Goal: Task Accomplishment & Management: Use online tool/utility

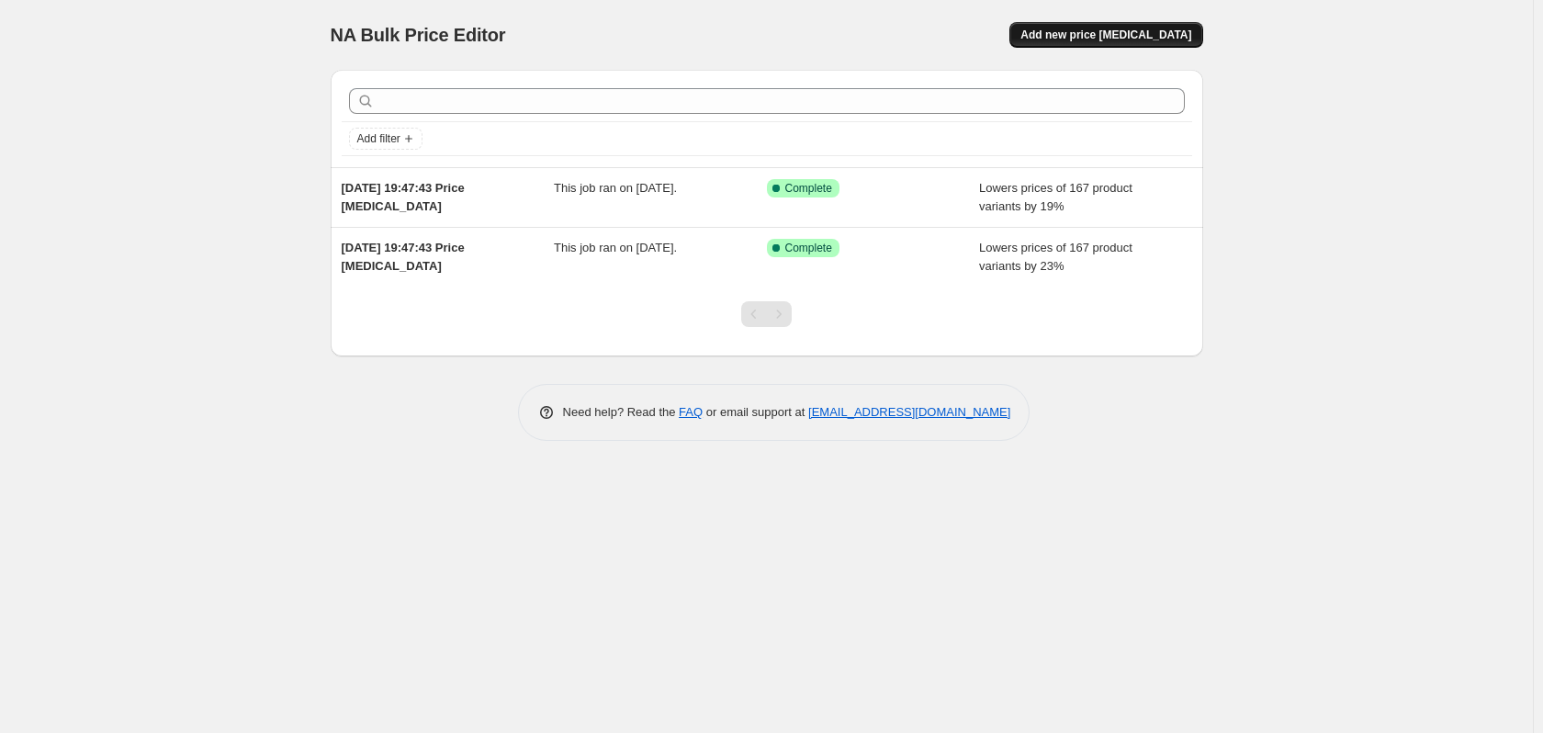
click at [1128, 29] on span "Add new price [MEDICAL_DATA]" at bounding box center [1106, 35] width 171 height 15
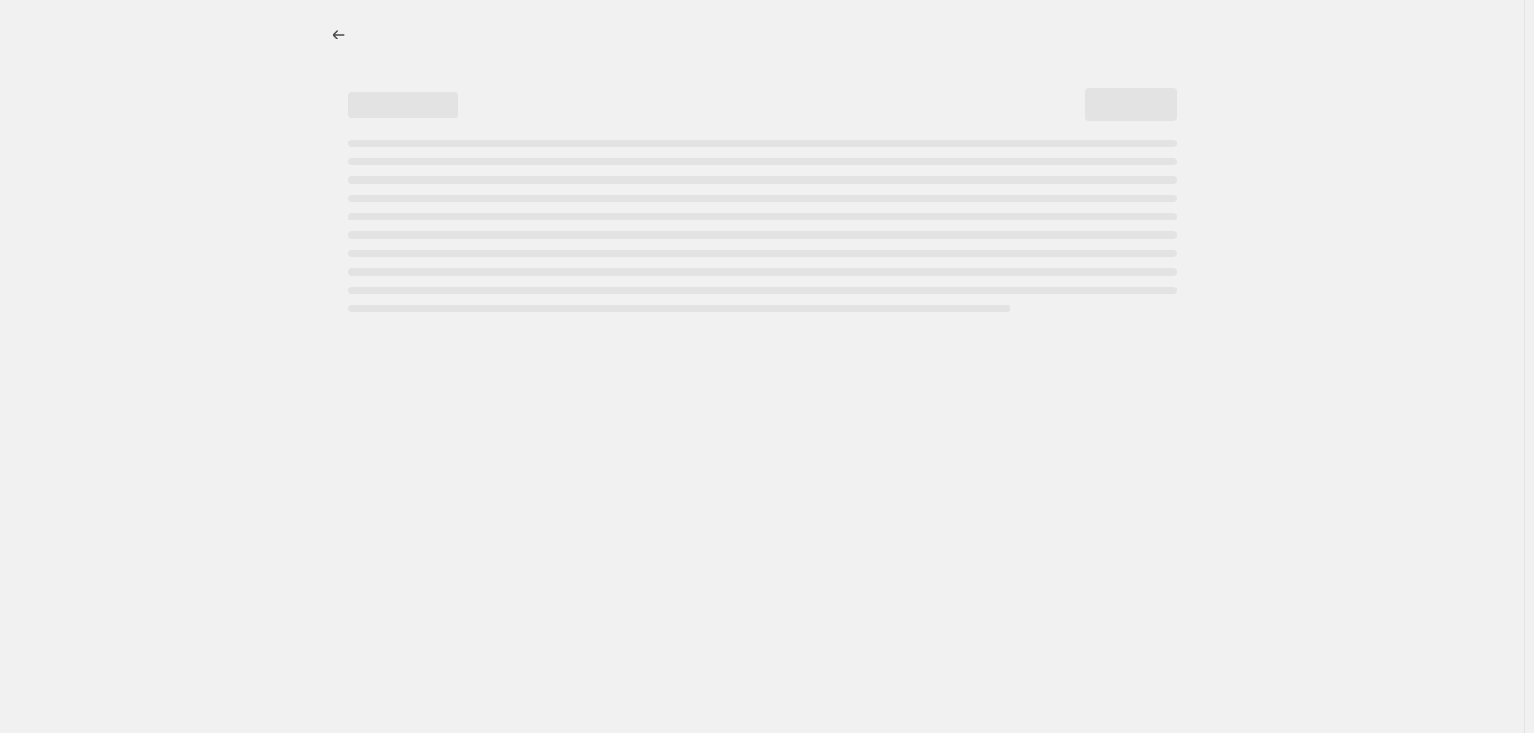
select select "percentage"
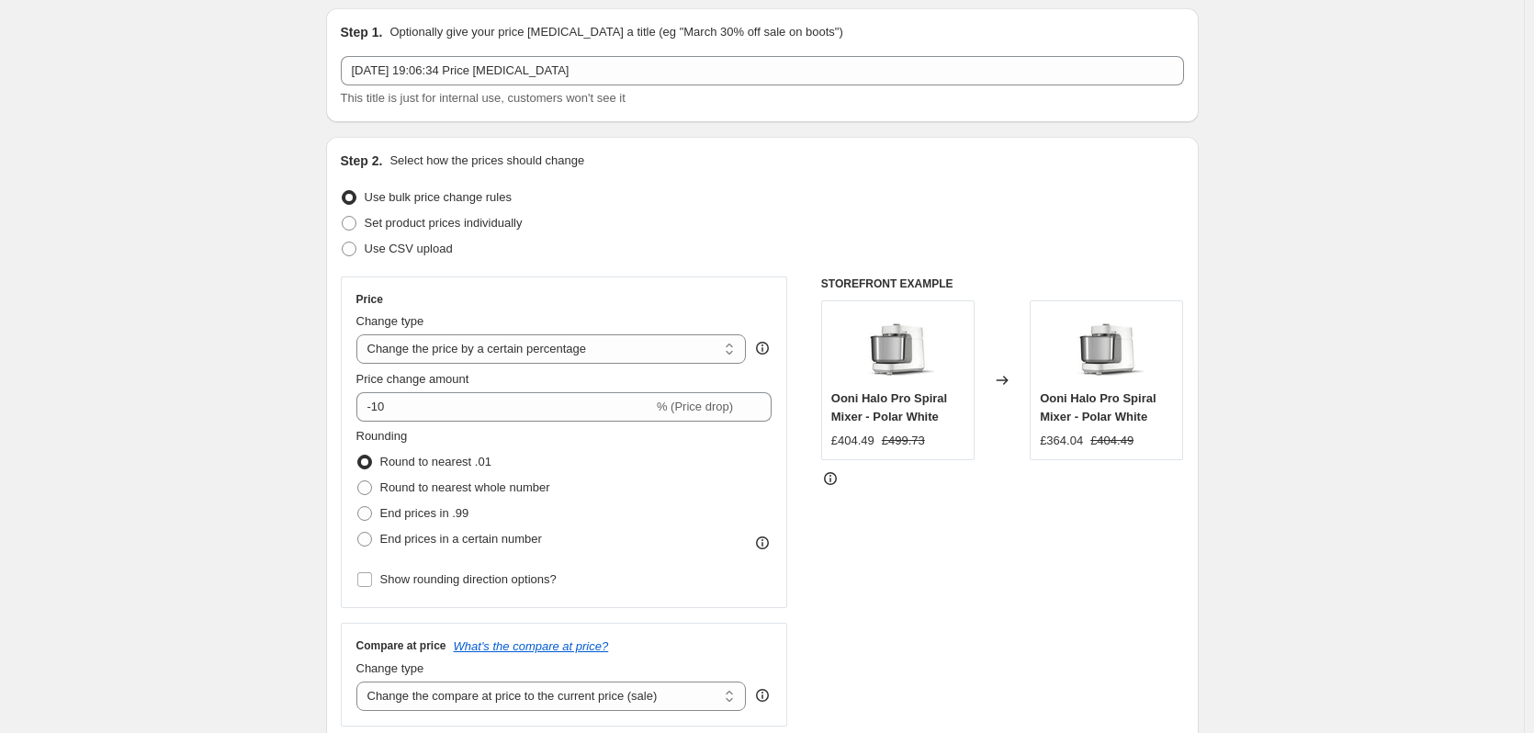
scroll to position [61, 0]
click at [474, 340] on select "Change the price to a certain amount Change the price by a certain amount Chang…" at bounding box center [551, 349] width 390 height 29
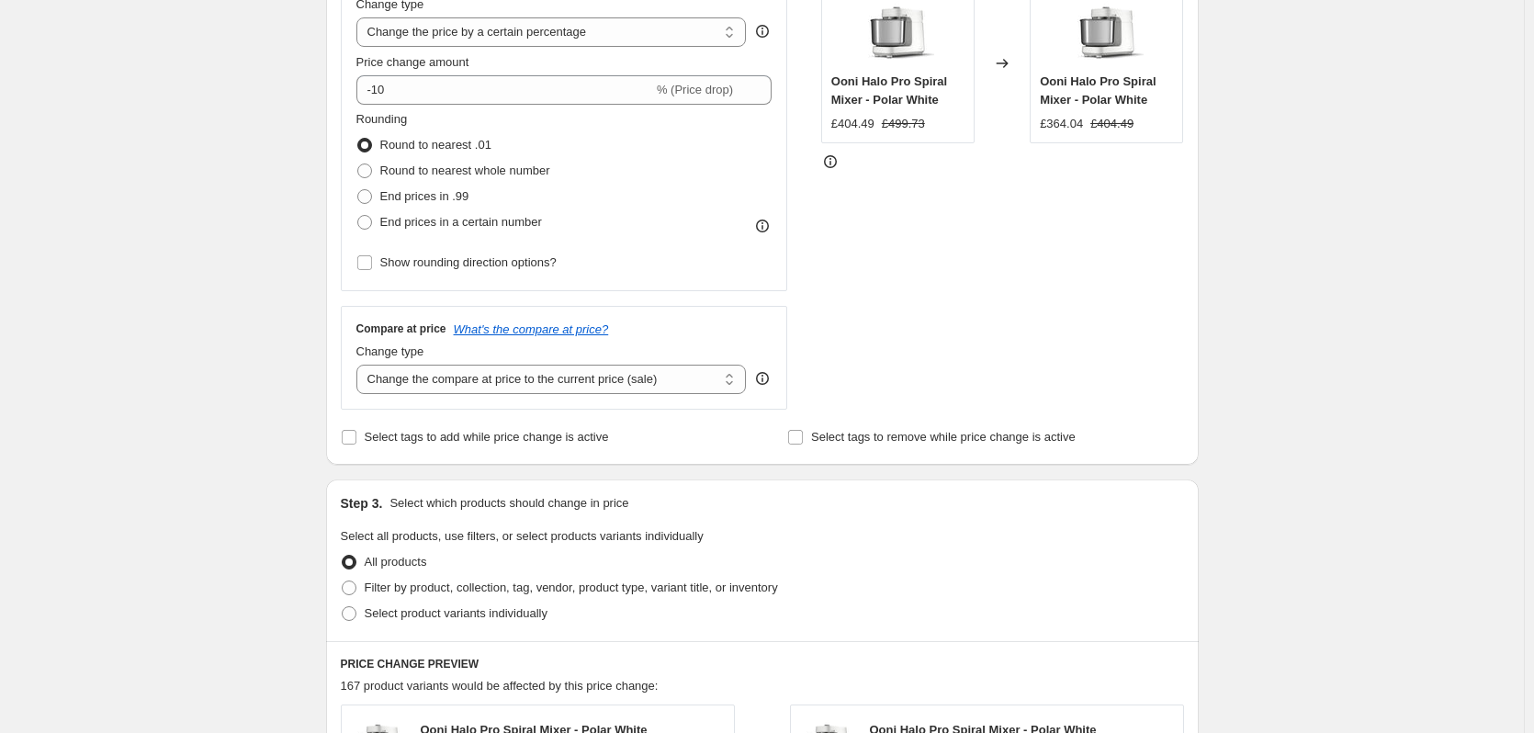
scroll to position [379, 0]
click at [441, 371] on select "Change the compare at price to the current price (sale) Change the compare at p…" at bounding box center [551, 378] width 390 height 29
select select "remove"
click at [360, 364] on select "Change the compare at price to the current price (sale) Change the compare at p…" at bounding box center [551, 378] width 390 height 29
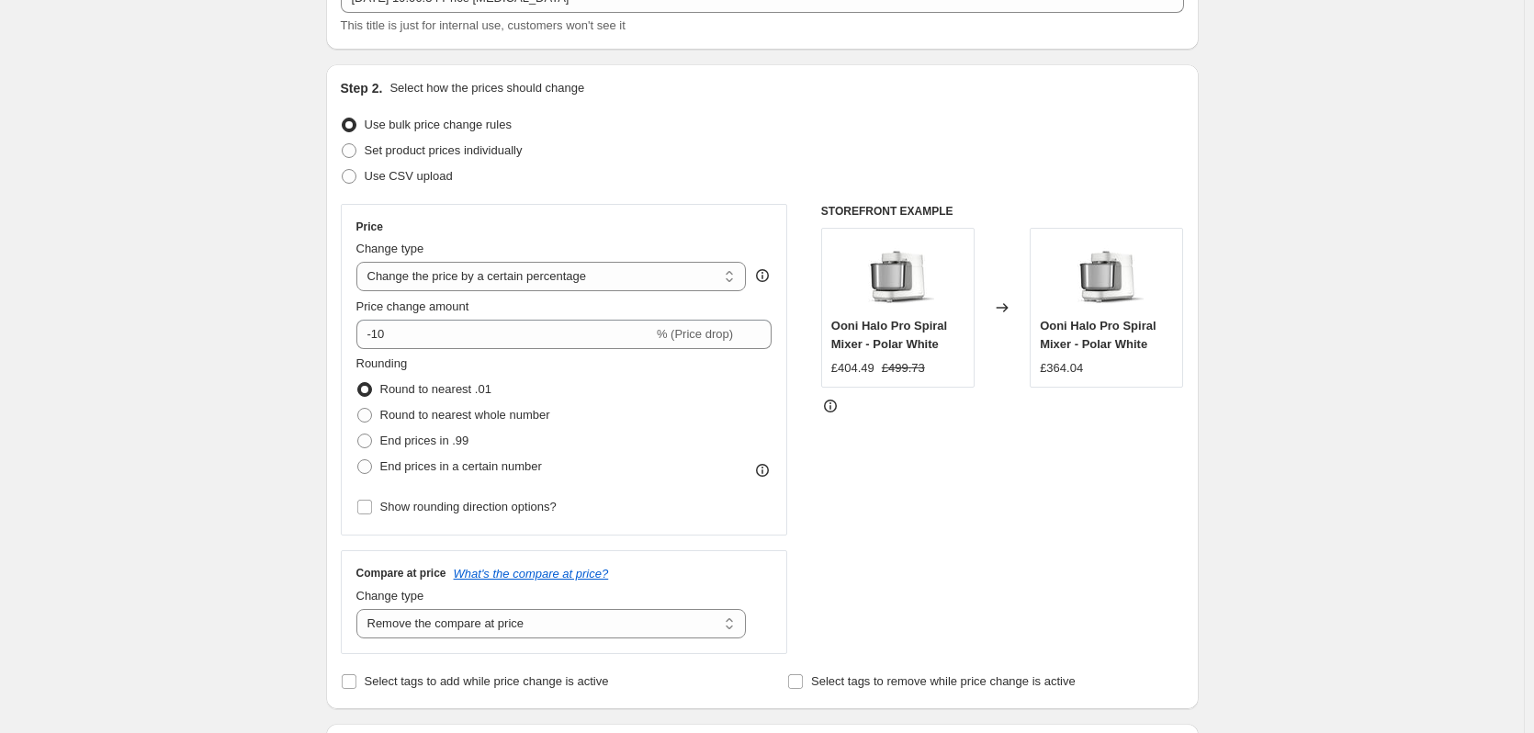
scroll to position [133, 0]
click at [435, 282] on select "Change the price to a certain amount Change the price by a certain amount Chang…" at bounding box center [551, 277] width 390 height 29
select select "no_change"
click at [360, 263] on select "Change the price to a certain amount Change the price by a certain amount Chang…" at bounding box center [551, 277] width 390 height 29
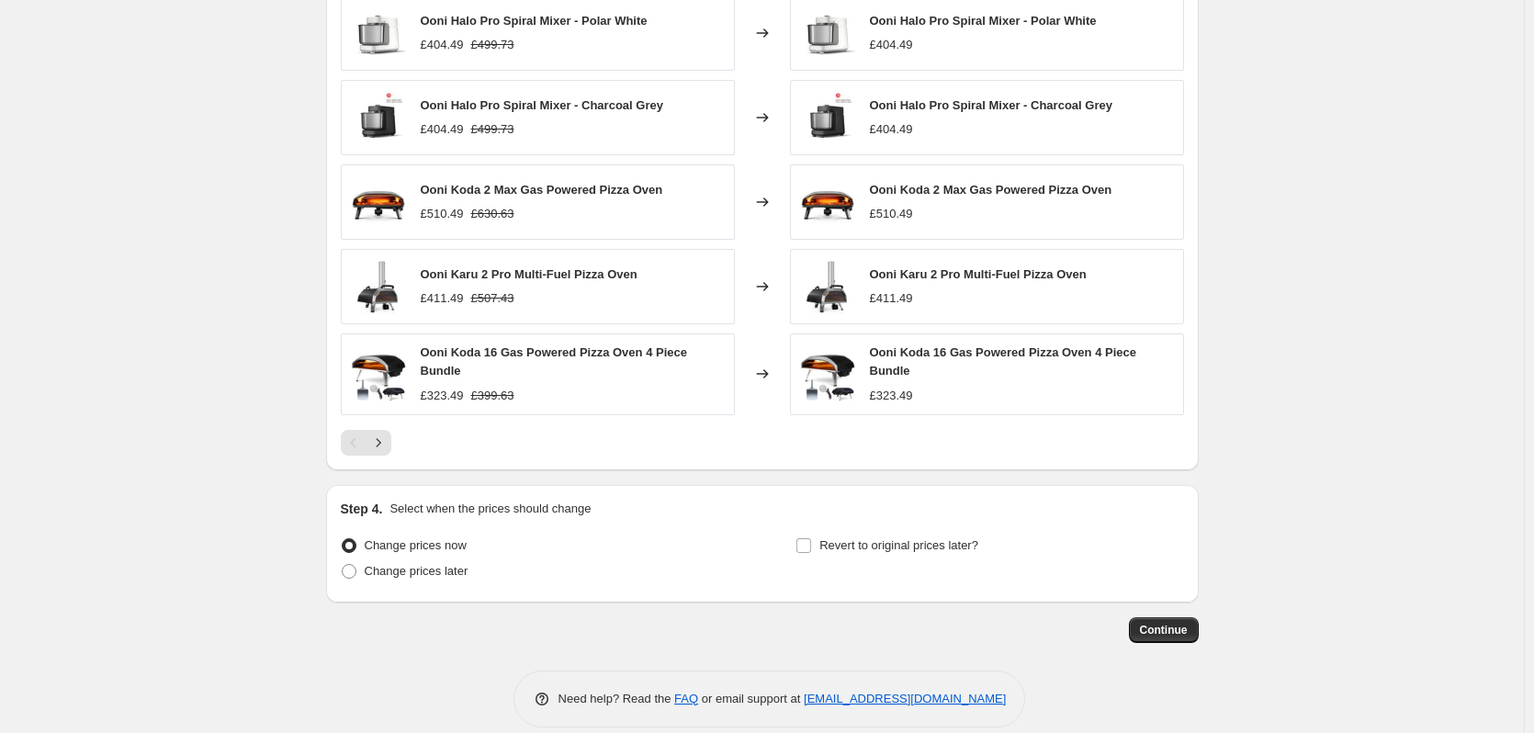
scroll to position [875, 0]
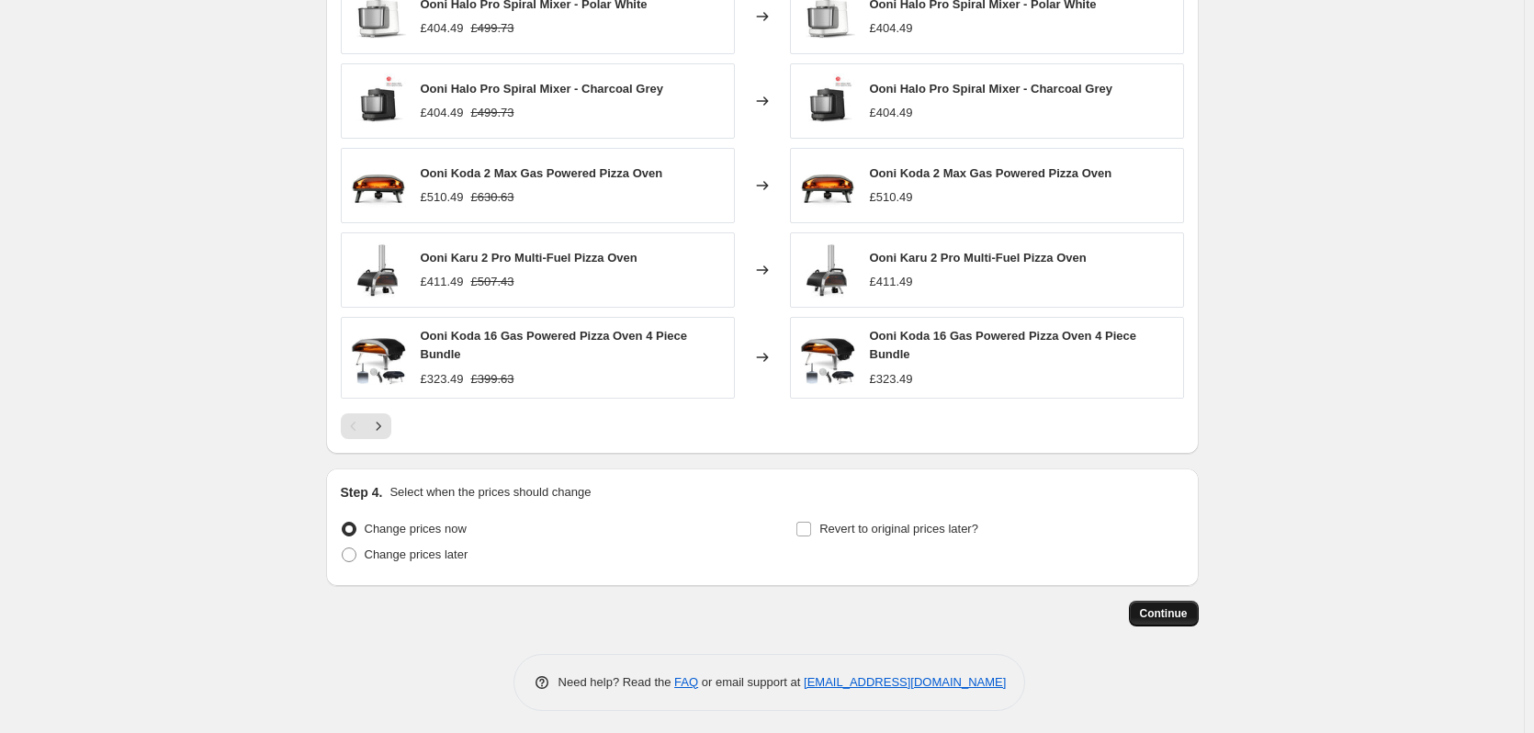
click at [1166, 606] on span "Continue" at bounding box center [1164, 613] width 48 height 15
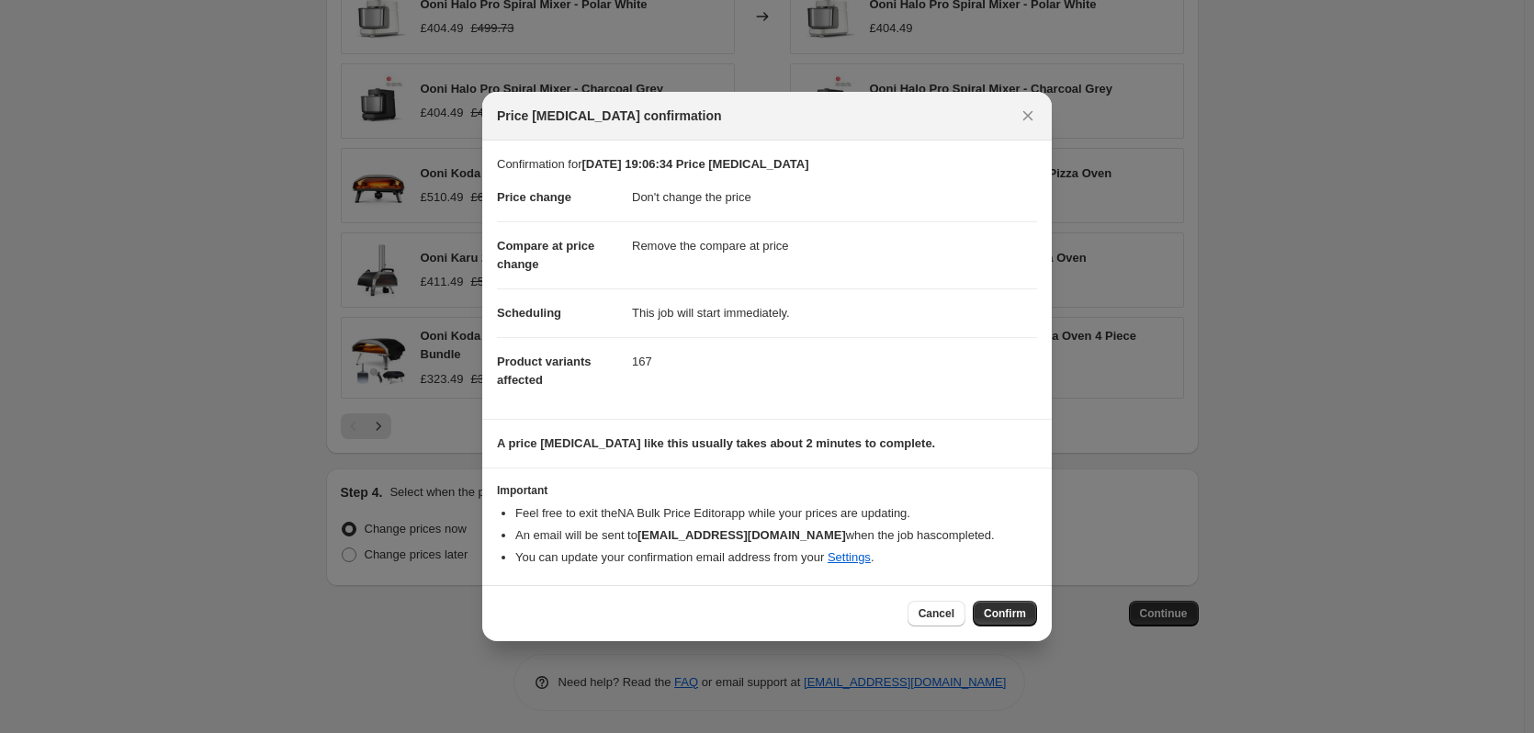
click at [997, 597] on div "Cancel Confirm" at bounding box center [767, 613] width 570 height 56
click at [1011, 615] on span "Confirm" at bounding box center [1005, 613] width 42 height 15
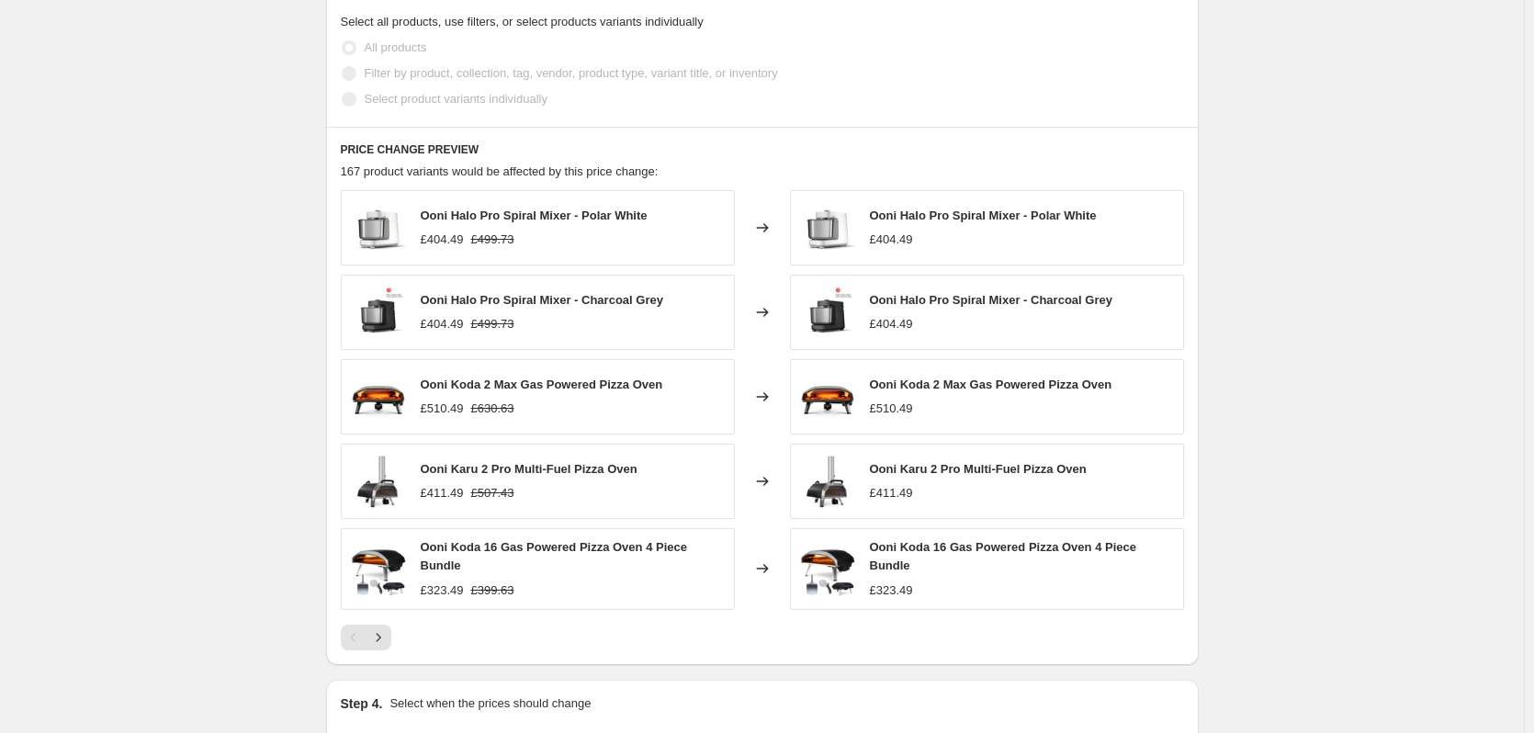
scroll to position [800, 0]
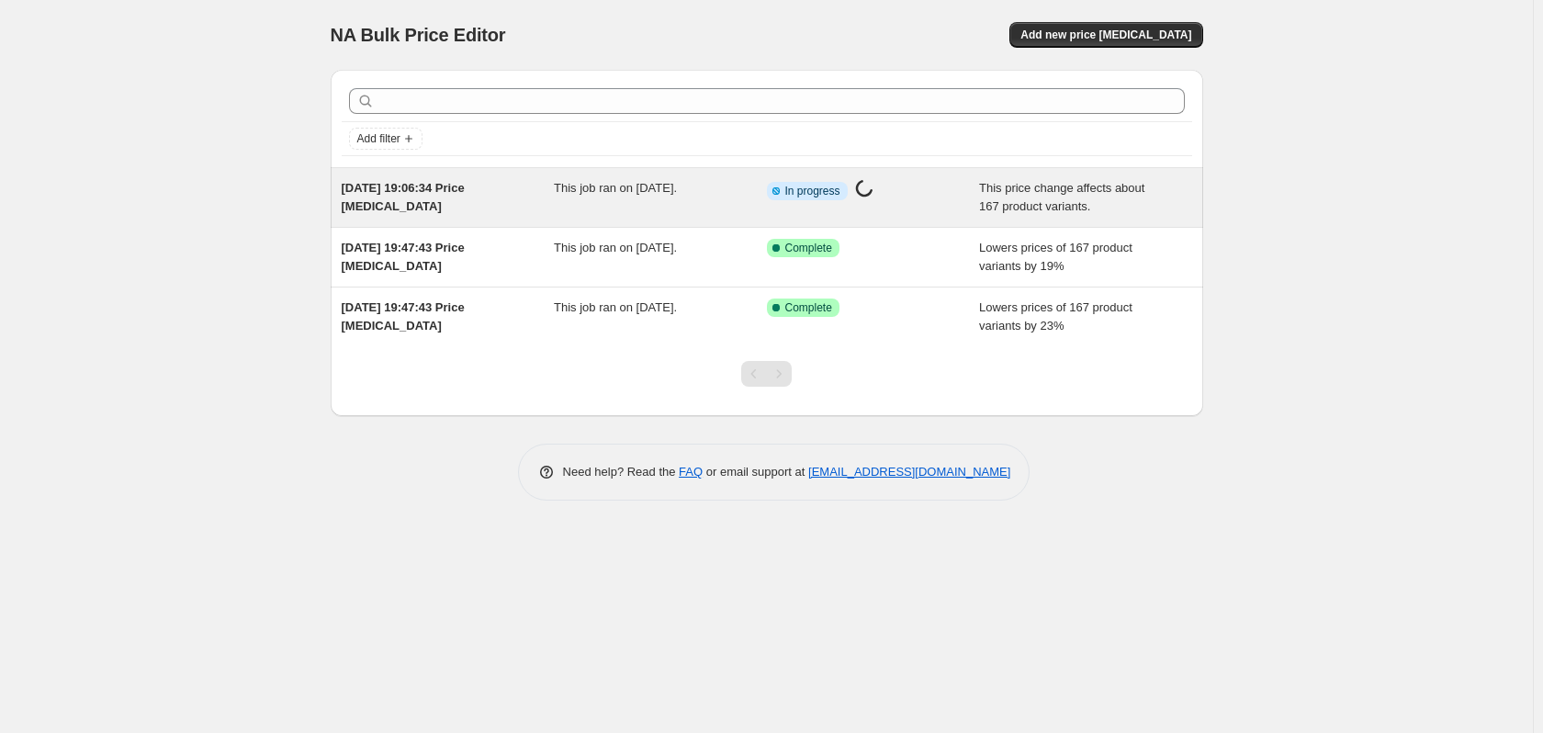
click at [400, 186] on span "[DATE] 19:06:34 Price [MEDICAL_DATA]" at bounding box center [403, 197] width 123 height 32
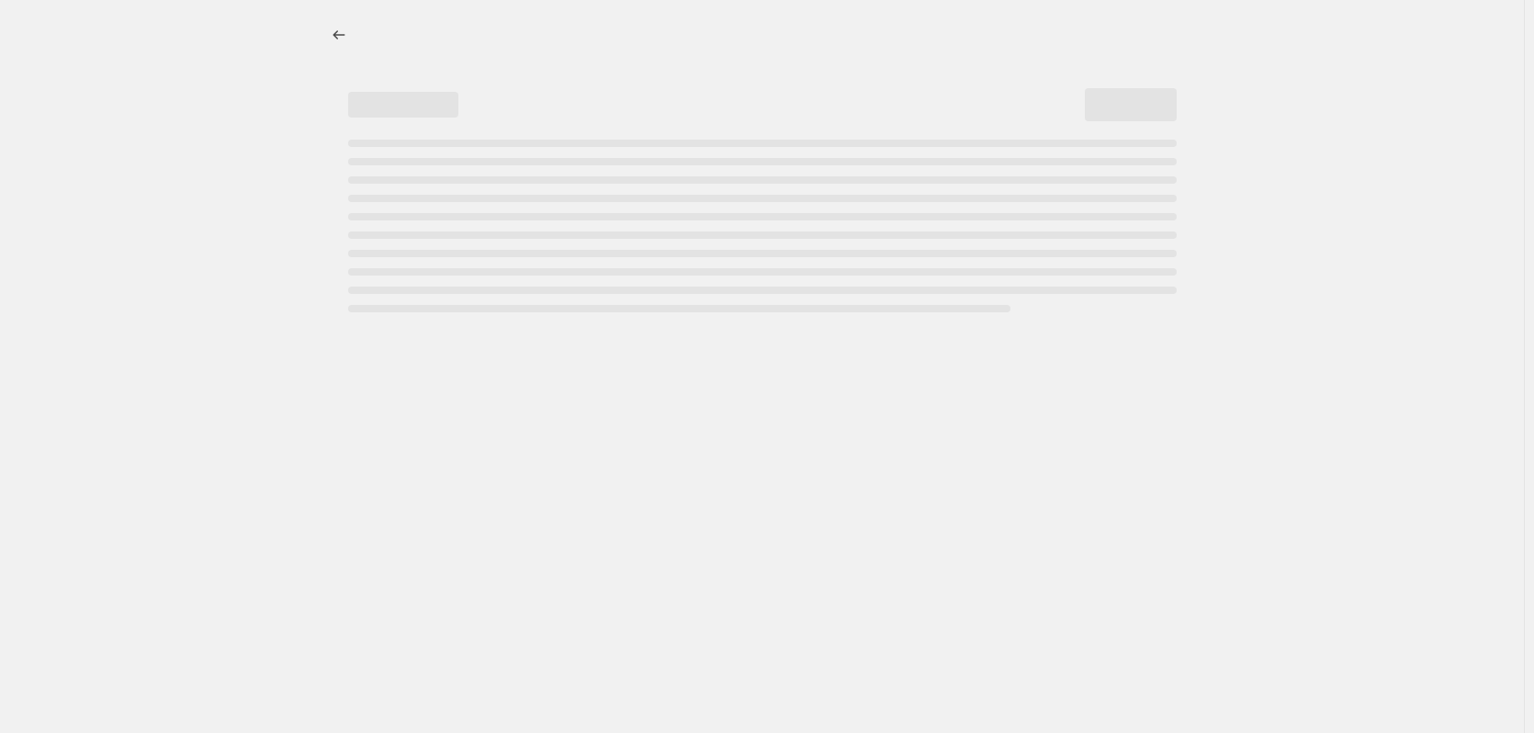
select select "no_change"
select select "remove"
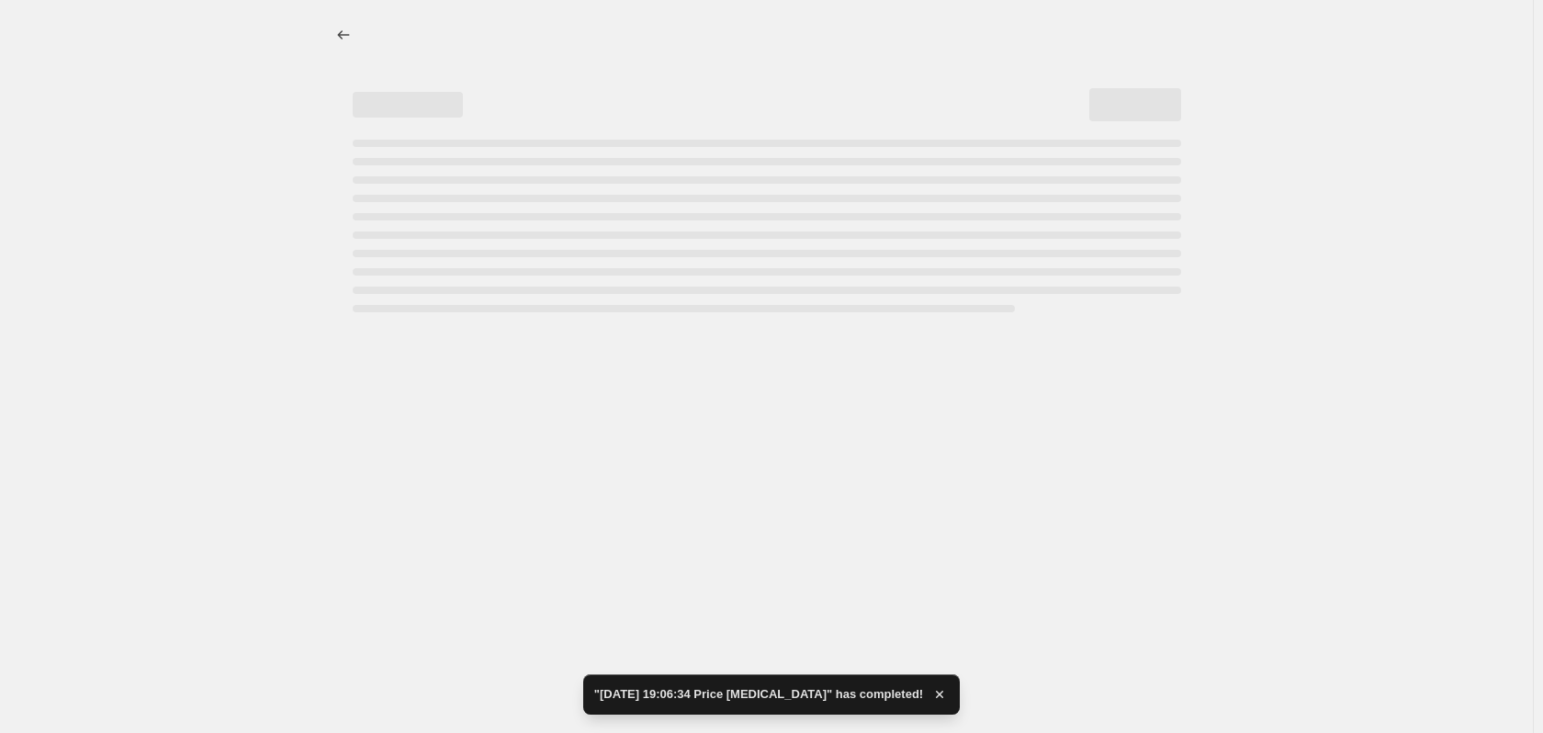
select select "no_change"
select select "remove"
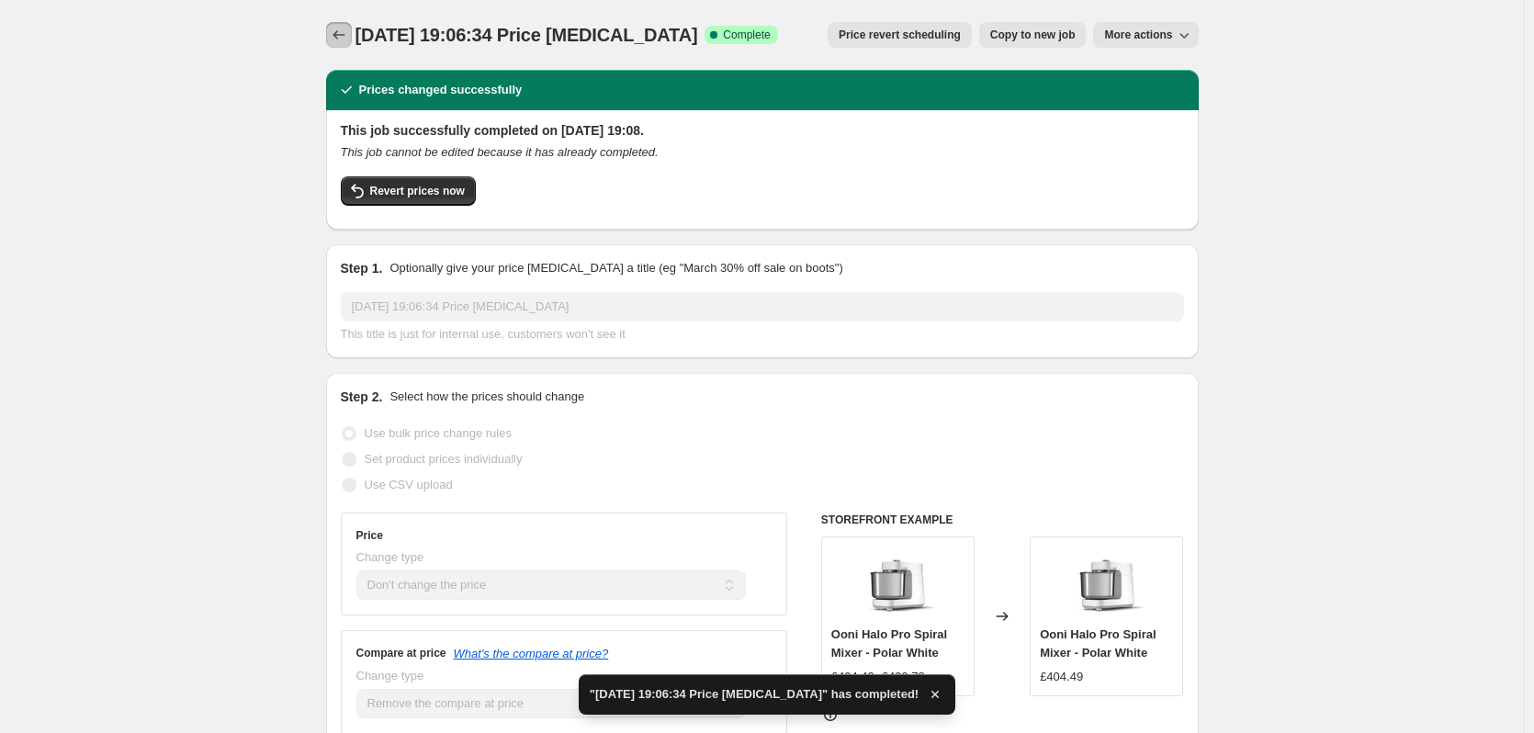
click at [336, 29] on icon "Price change jobs" at bounding box center [339, 35] width 18 height 18
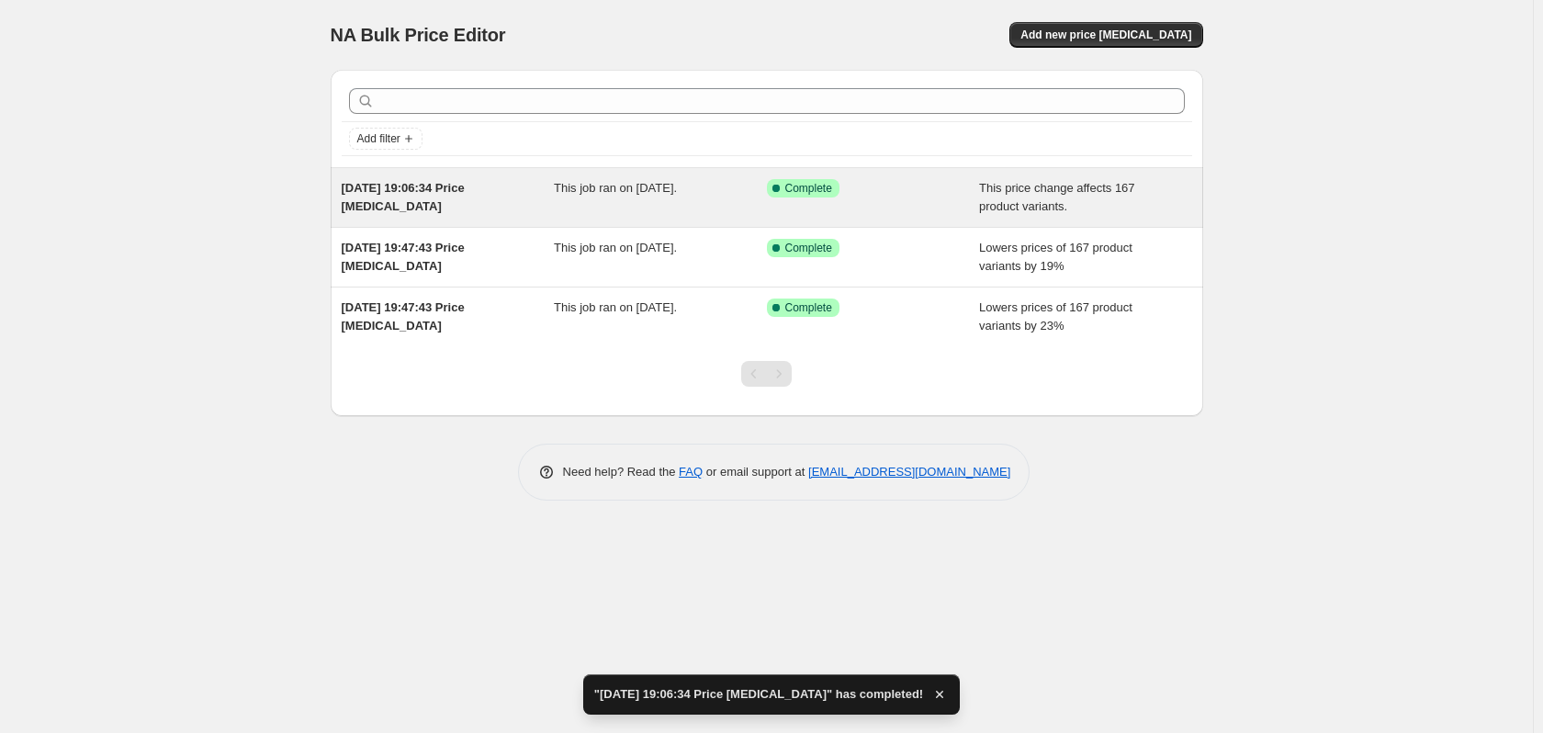
click at [367, 208] on span "[DATE] 19:06:34 Price [MEDICAL_DATA]" at bounding box center [403, 197] width 123 height 32
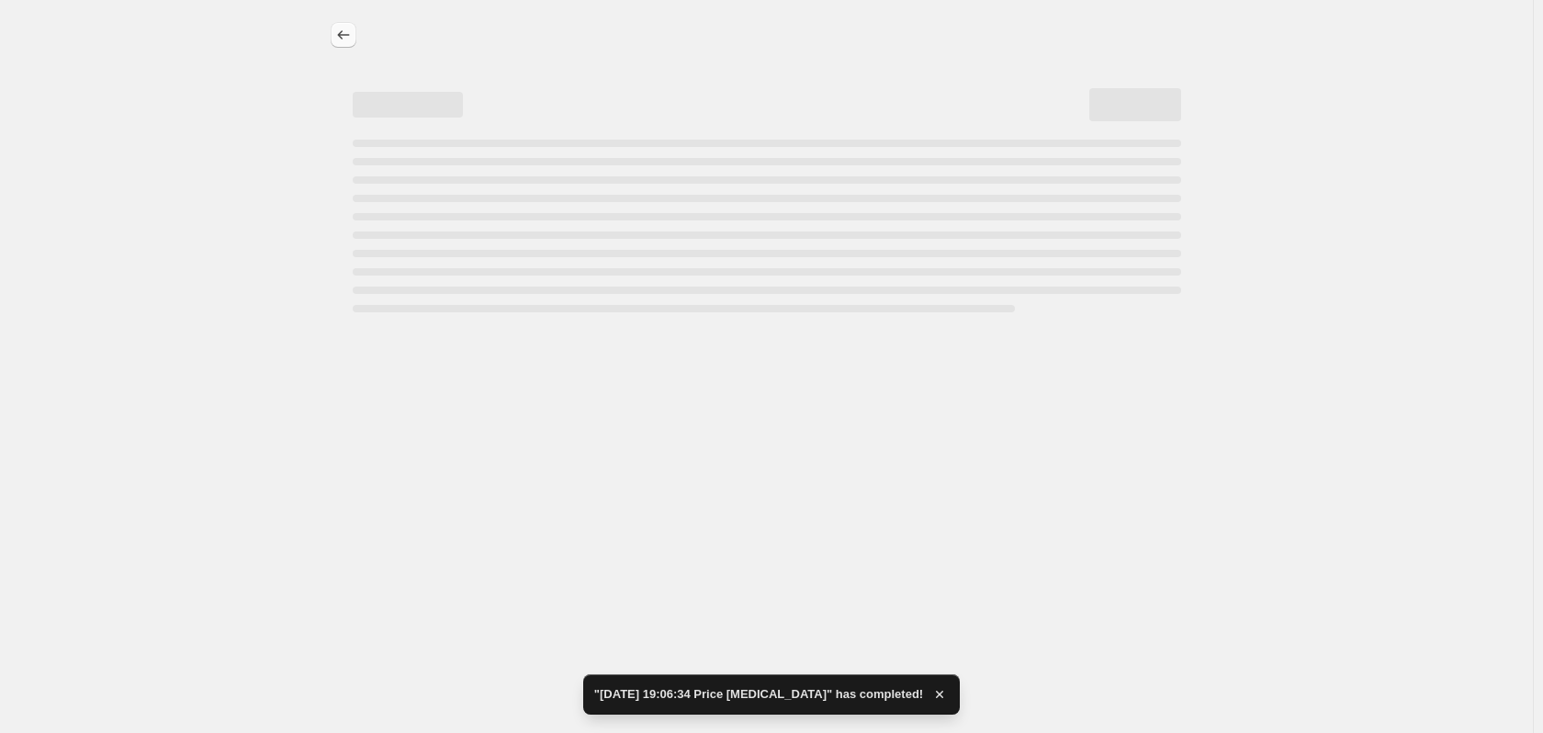
select select "no_change"
select select "remove"
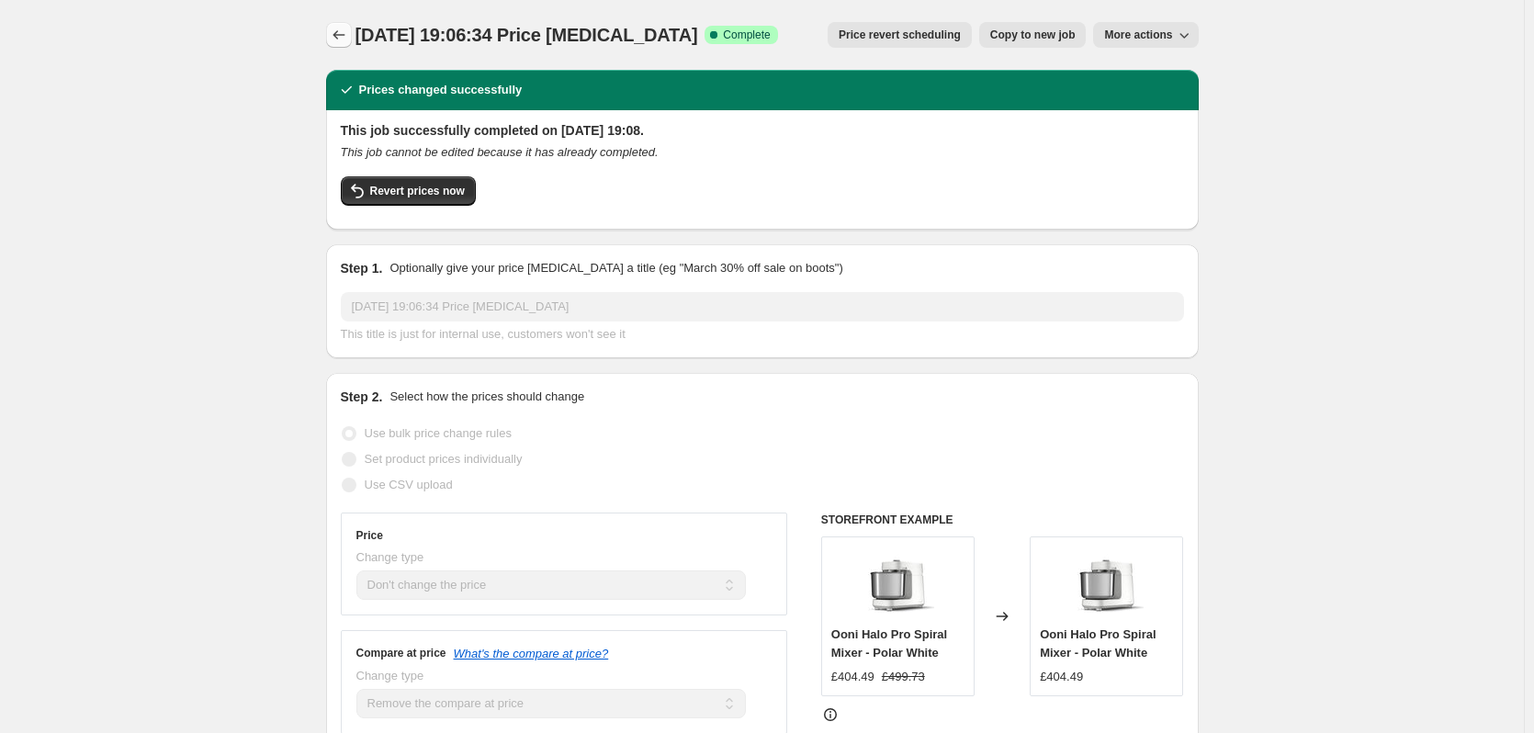
click at [335, 28] on icon "Price change jobs" at bounding box center [339, 35] width 18 height 18
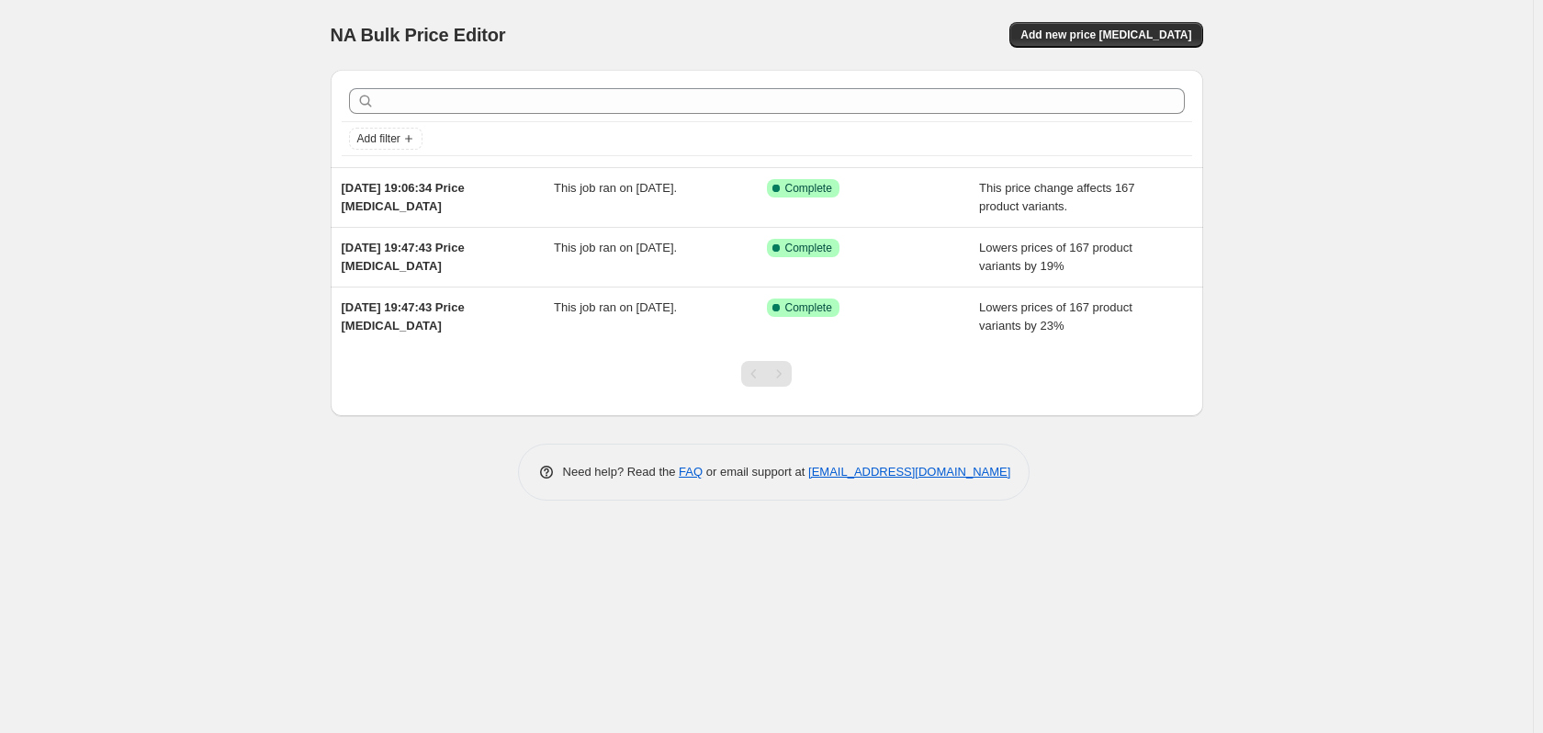
click at [288, 60] on div "NA Bulk Price Editor. This page is ready NA Bulk Price Editor Add new price [ME…" at bounding box center [766, 366] width 1533 height 733
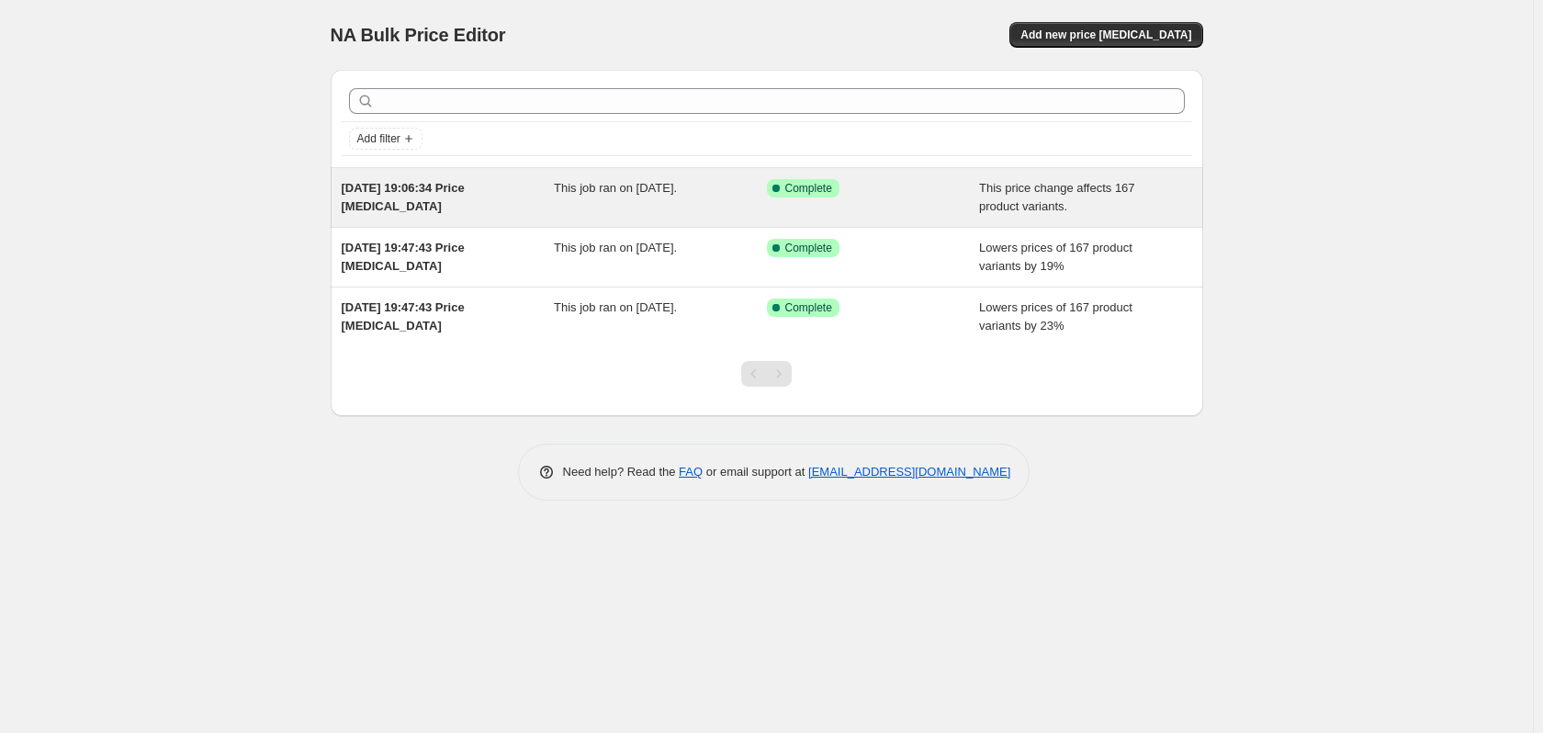
click at [395, 196] on div "[DATE] 19:06:34 Price [MEDICAL_DATA]" at bounding box center [448, 197] width 213 height 37
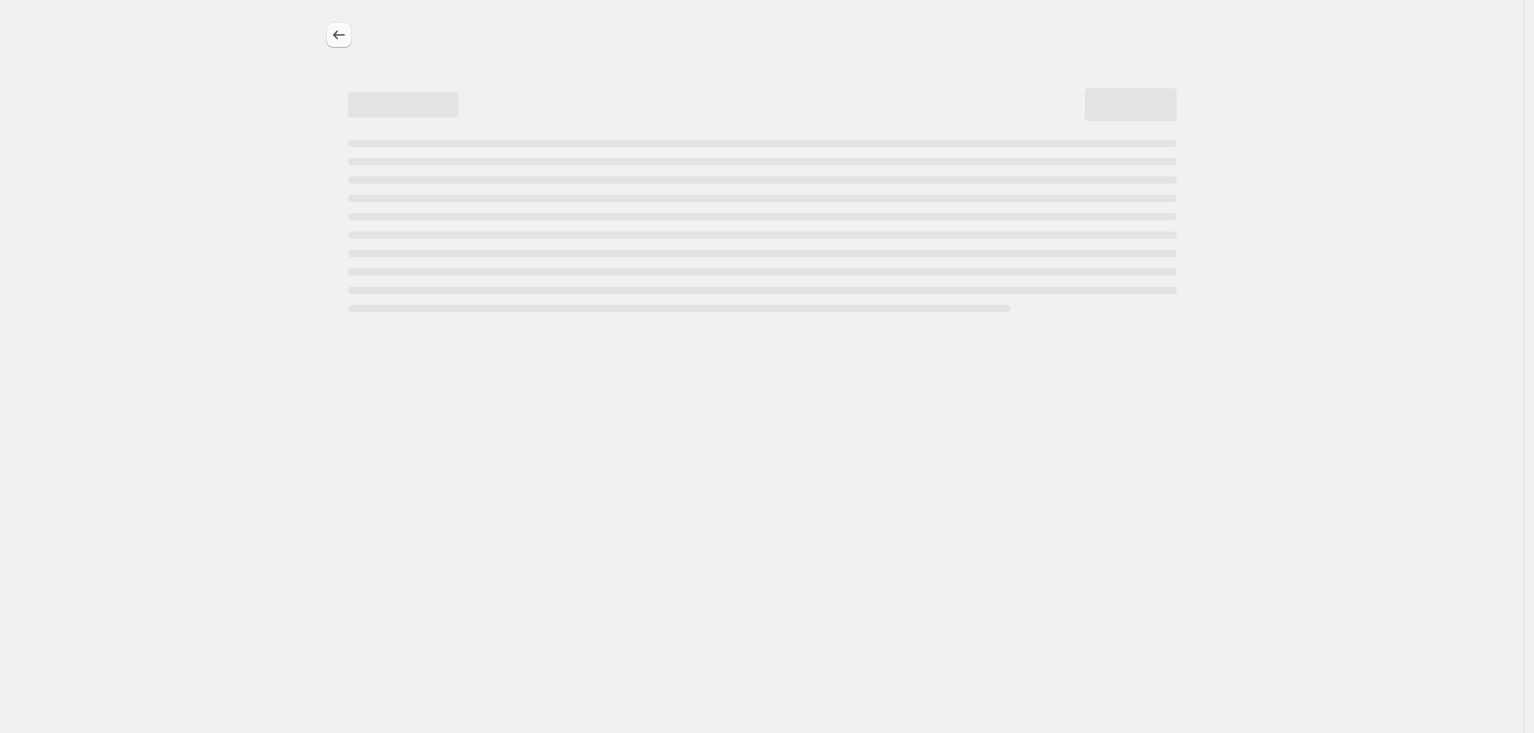
select select "no_change"
select select "remove"
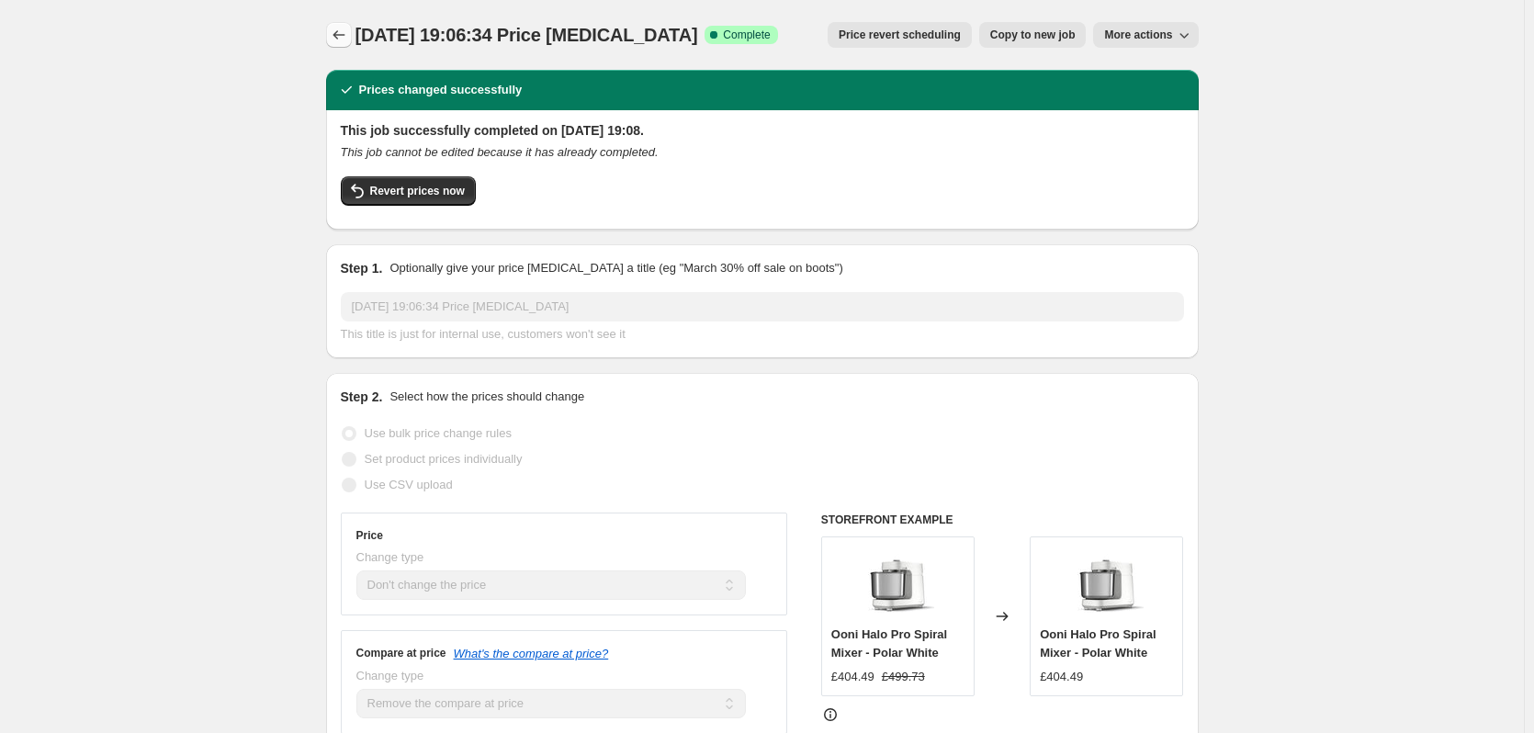
click at [348, 37] on icon "Price change jobs" at bounding box center [339, 35] width 18 height 18
